Goal: Complete application form

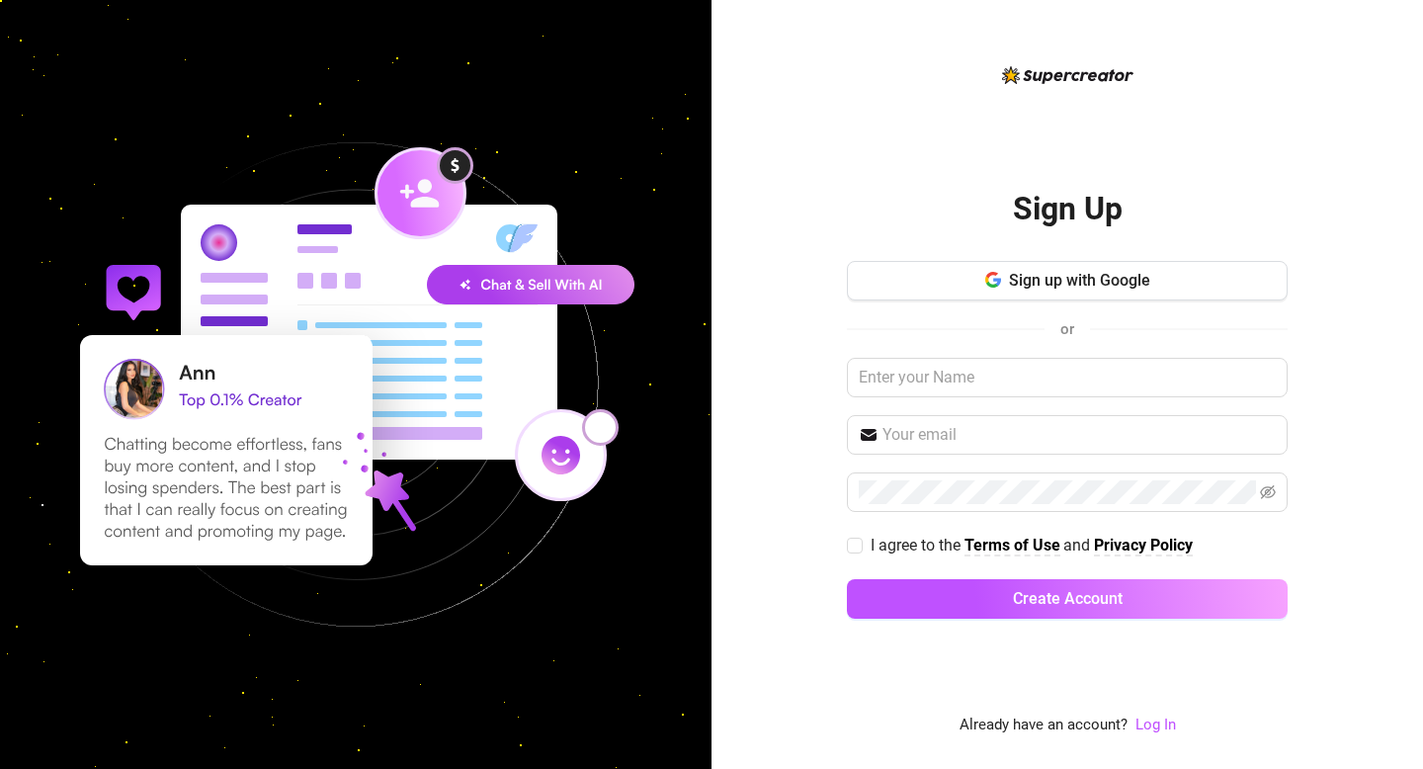
click at [1055, 81] on img at bounding box center [1067, 75] width 131 height 18
click at [862, 545] on span "I agree to the Terms of Use and Privacy Policy" at bounding box center [1031, 544] width 338 height 25
click at [860, 545] on input "I agree to the Terms of Use and Privacy Policy" at bounding box center [854, 544] width 14 height 14
checkbox input "true"
